Goal: Transaction & Acquisition: Purchase product/service

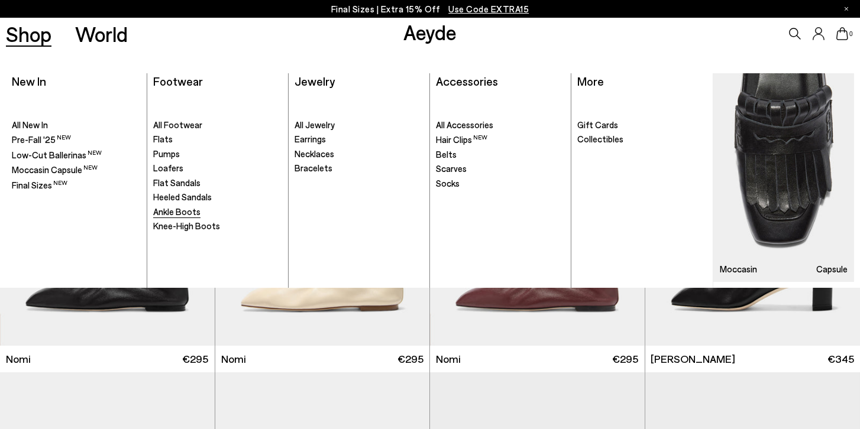
click at [181, 216] on span "Ankle Boots" at bounding box center [176, 211] width 47 height 11
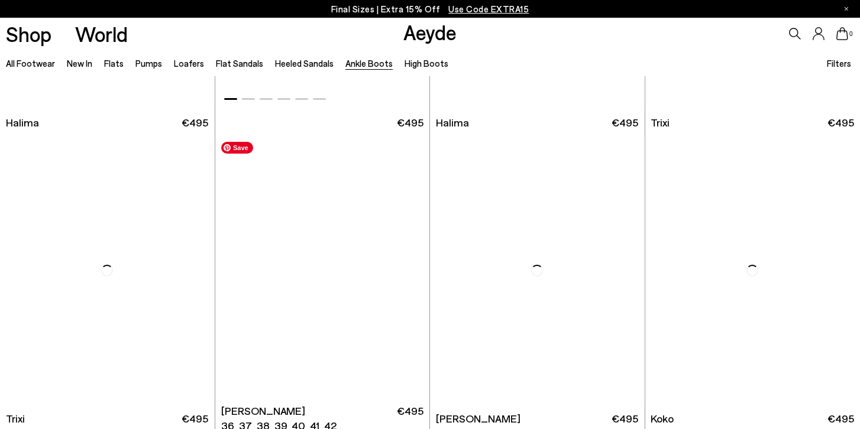
scroll to position [304, 0]
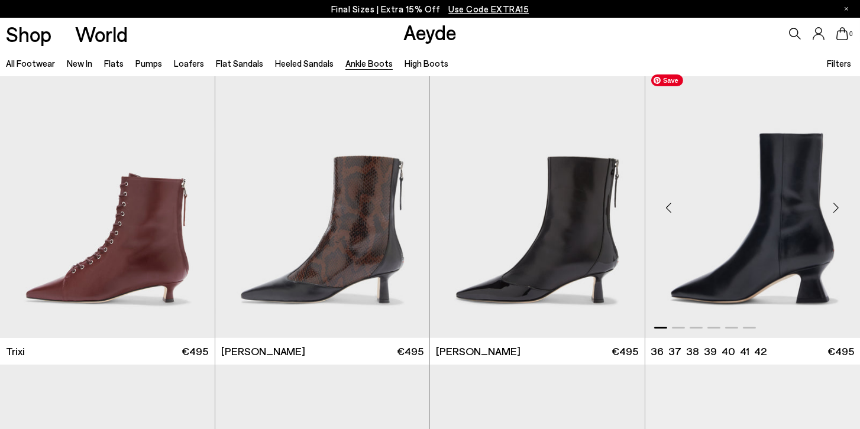
click at [724, 232] on img "1 / 6" at bounding box center [752, 204] width 215 height 270
click at [833, 205] on div "Next slide" at bounding box center [835, 207] width 35 height 35
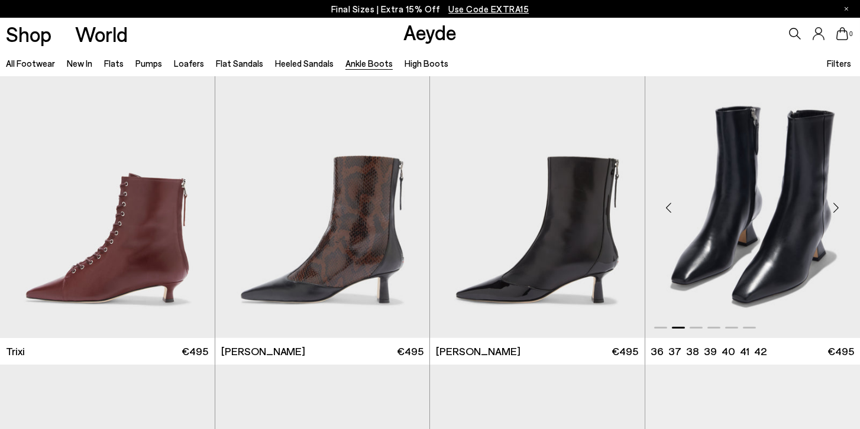
click at [833, 205] on div "Next slide" at bounding box center [835, 207] width 35 height 35
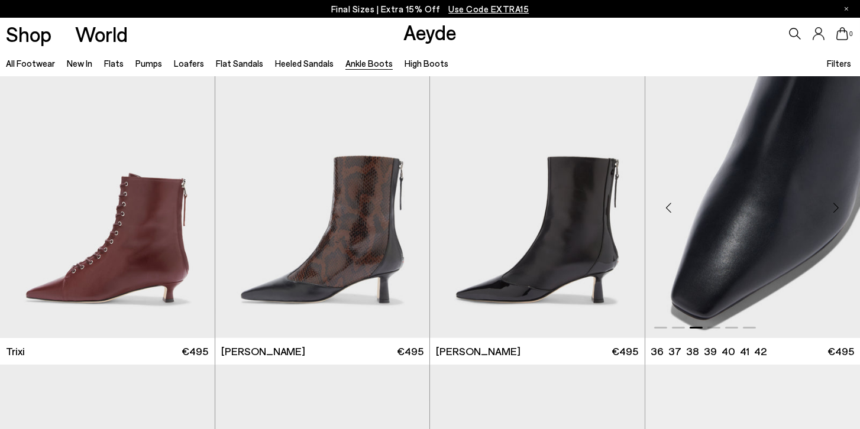
click at [833, 206] on div "Next slide" at bounding box center [835, 207] width 35 height 35
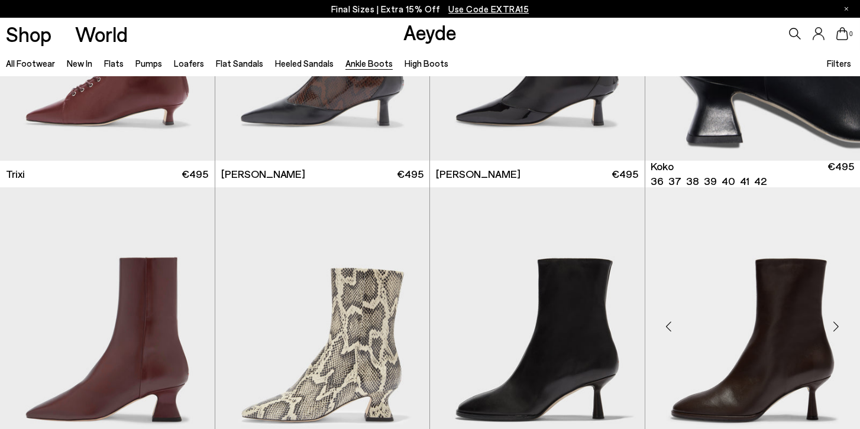
scroll to position [541, 0]
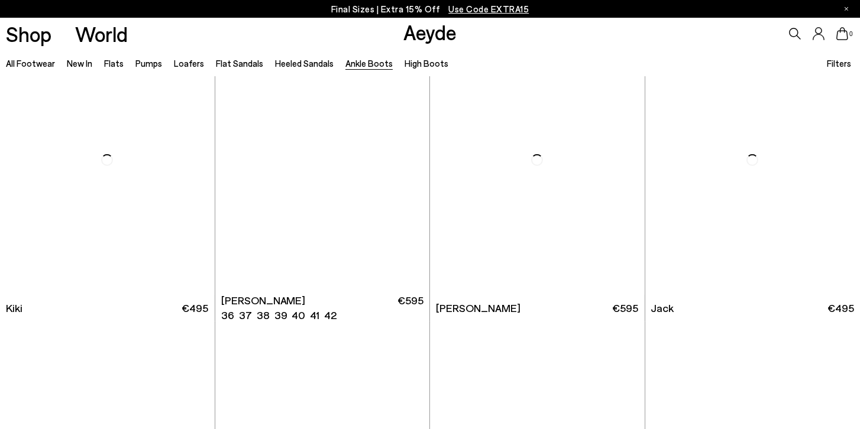
scroll to position [1791, 0]
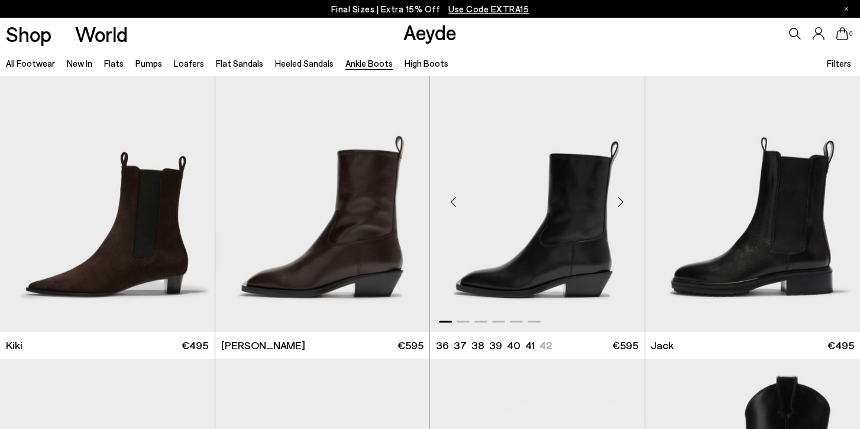
click at [620, 202] on div "Next slide" at bounding box center [620, 202] width 35 height 35
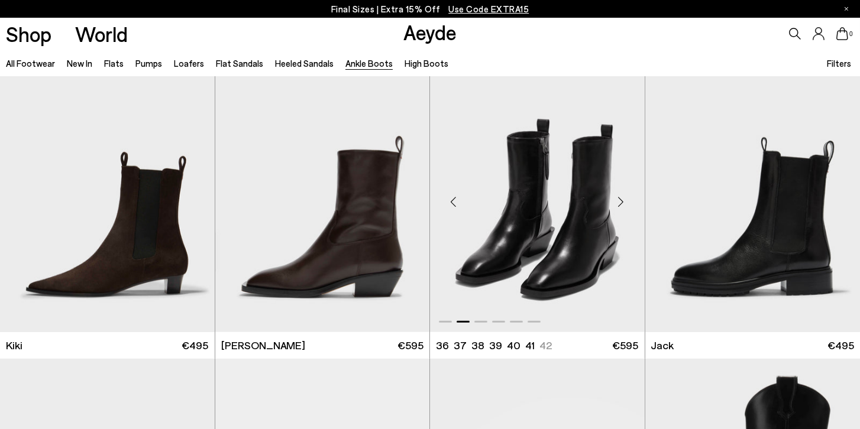
click at [620, 202] on div "Next slide" at bounding box center [620, 202] width 35 height 35
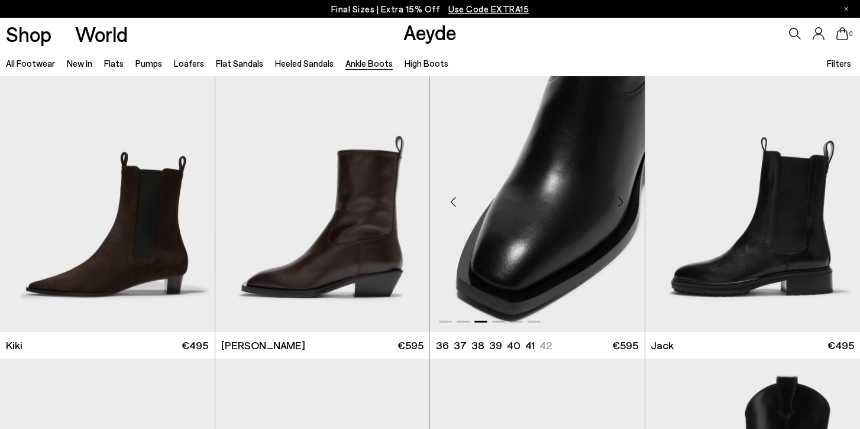
click at [620, 202] on div "Next slide" at bounding box center [620, 202] width 35 height 35
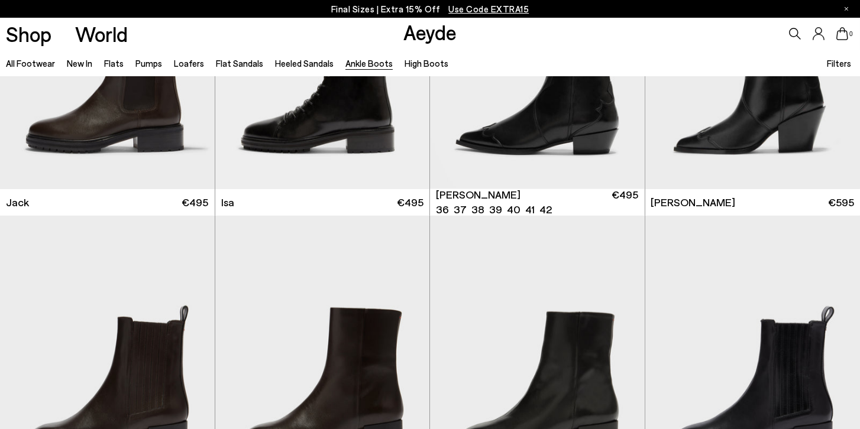
scroll to position [2061, 0]
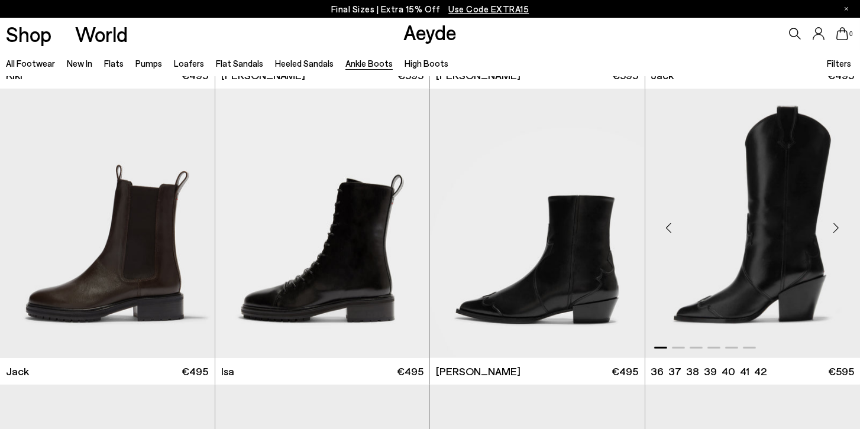
click at [840, 229] on div "Next slide" at bounding box center [835, 228] width 35 height 35
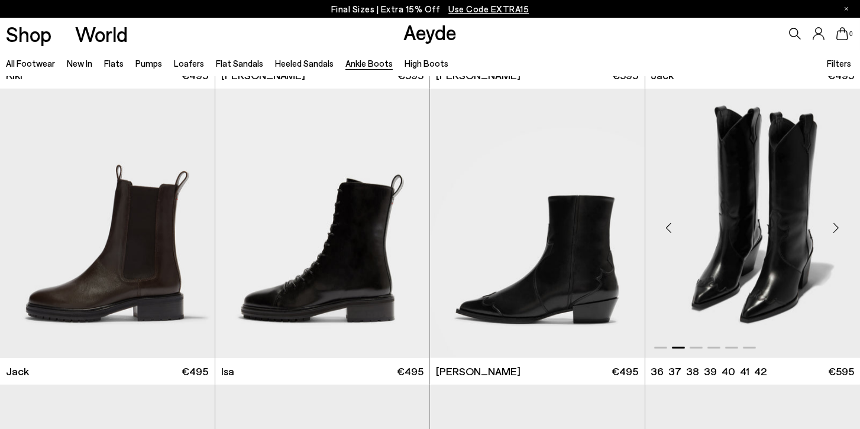
click at [840, 229] on div "Next slide" at bounding box center [835, 228] width 35 height 35
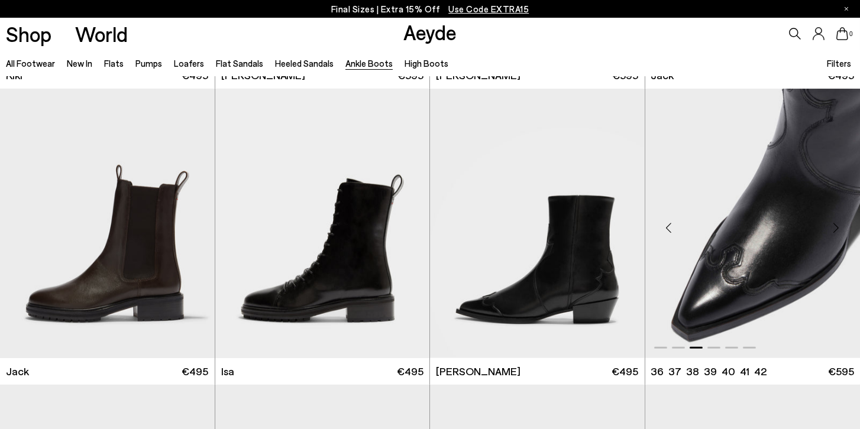
click at [840, 229] on div "Next slide" at bounding box center [835, 228] width 35 height 35
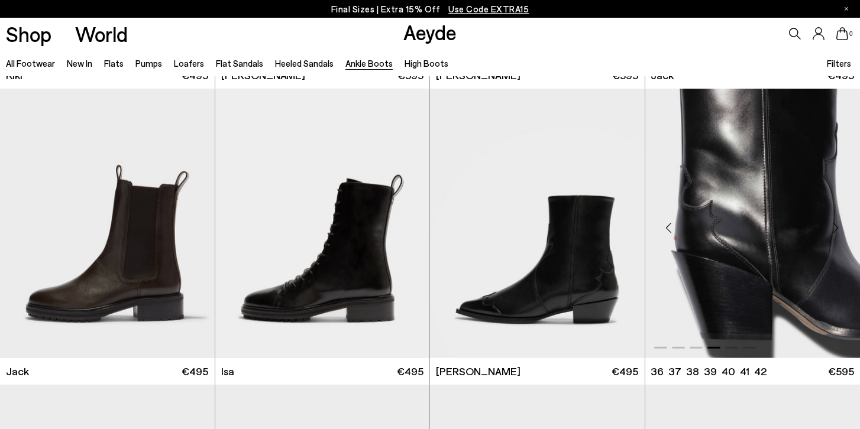
click at [840, 230] on div "Next slide" at bounding box center [835, 228] width 35 height 35
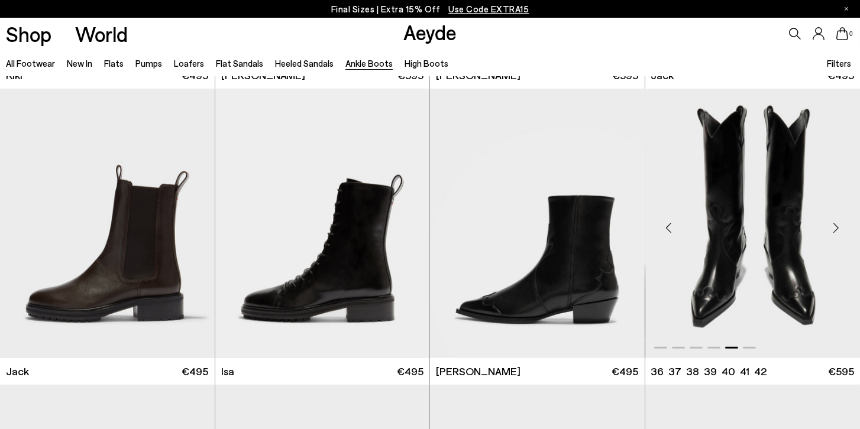
click at [840, 230] on div "Next slide" at bounding box center [835, 228] width 35 height 35
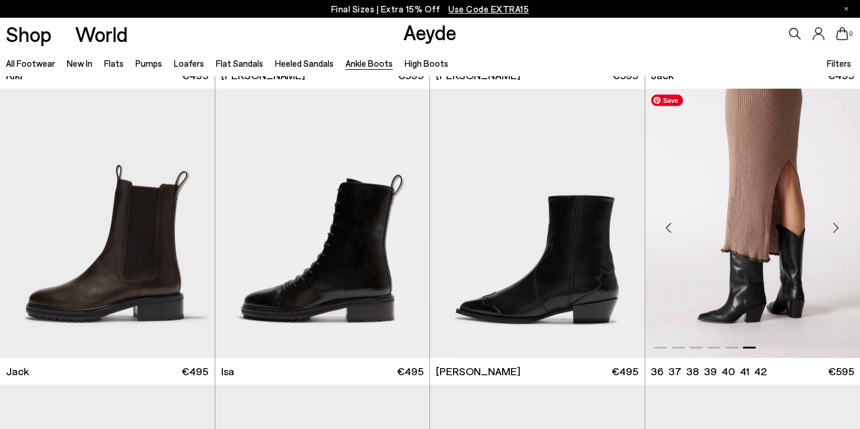
click at [702, 252] on img "6 / 6" at bounding box center [752, 224] width 215 height 270
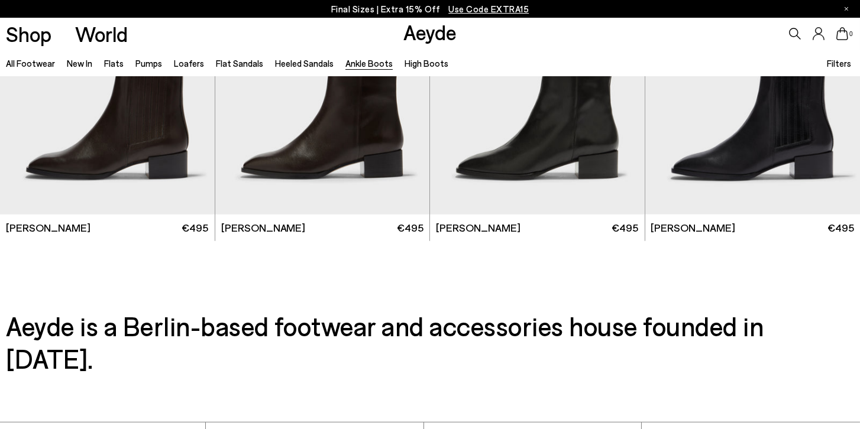
scroll to position [2696, 0]
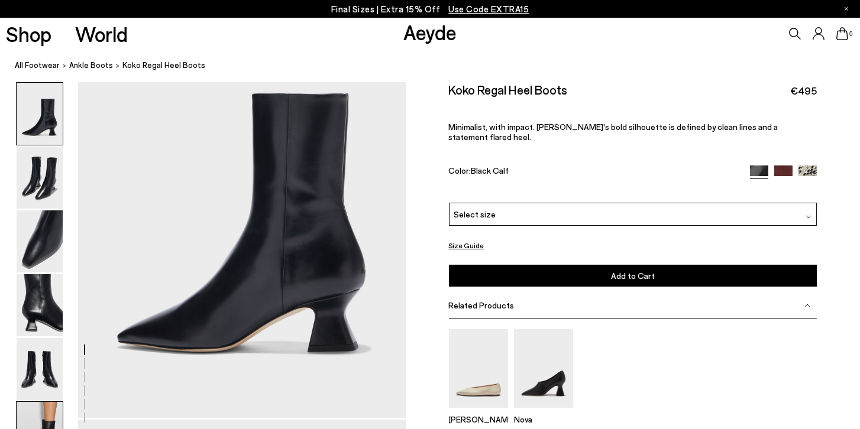
click at [40, 409] on img at bounding box center [40, 433] width 46 height 62
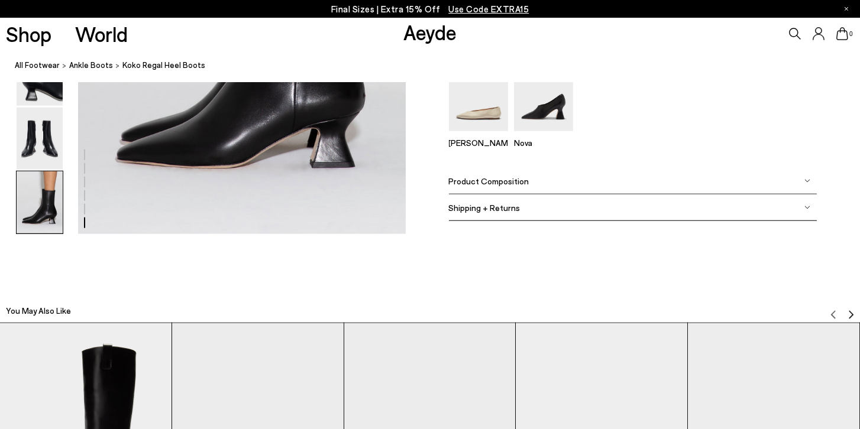
scroll to position [2207, 0]
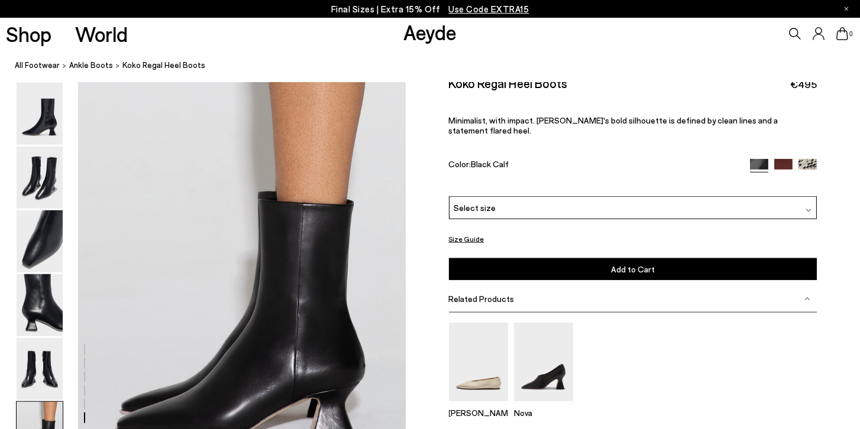
click at [488, 89] on h2 "Koko Regal Heel Boots" at bounding box center [508, 83] width 119 height 15
copy div "Koko Regal Heel Boots"
